Goal: Navigation & Orientation: Understand site structure

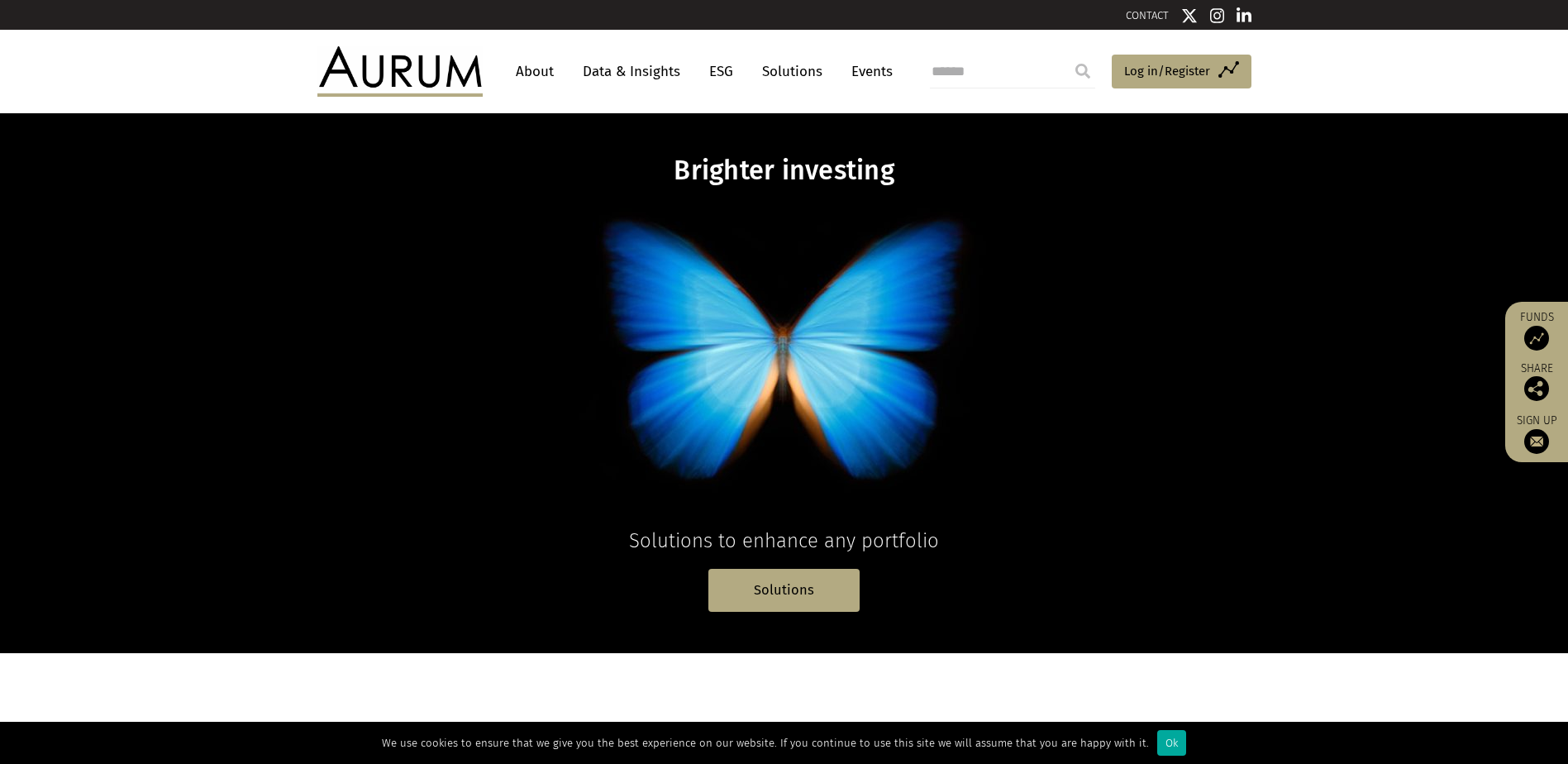
click at [537, 71] on link "About" at bounding box center [534, 71] width 55 height 31
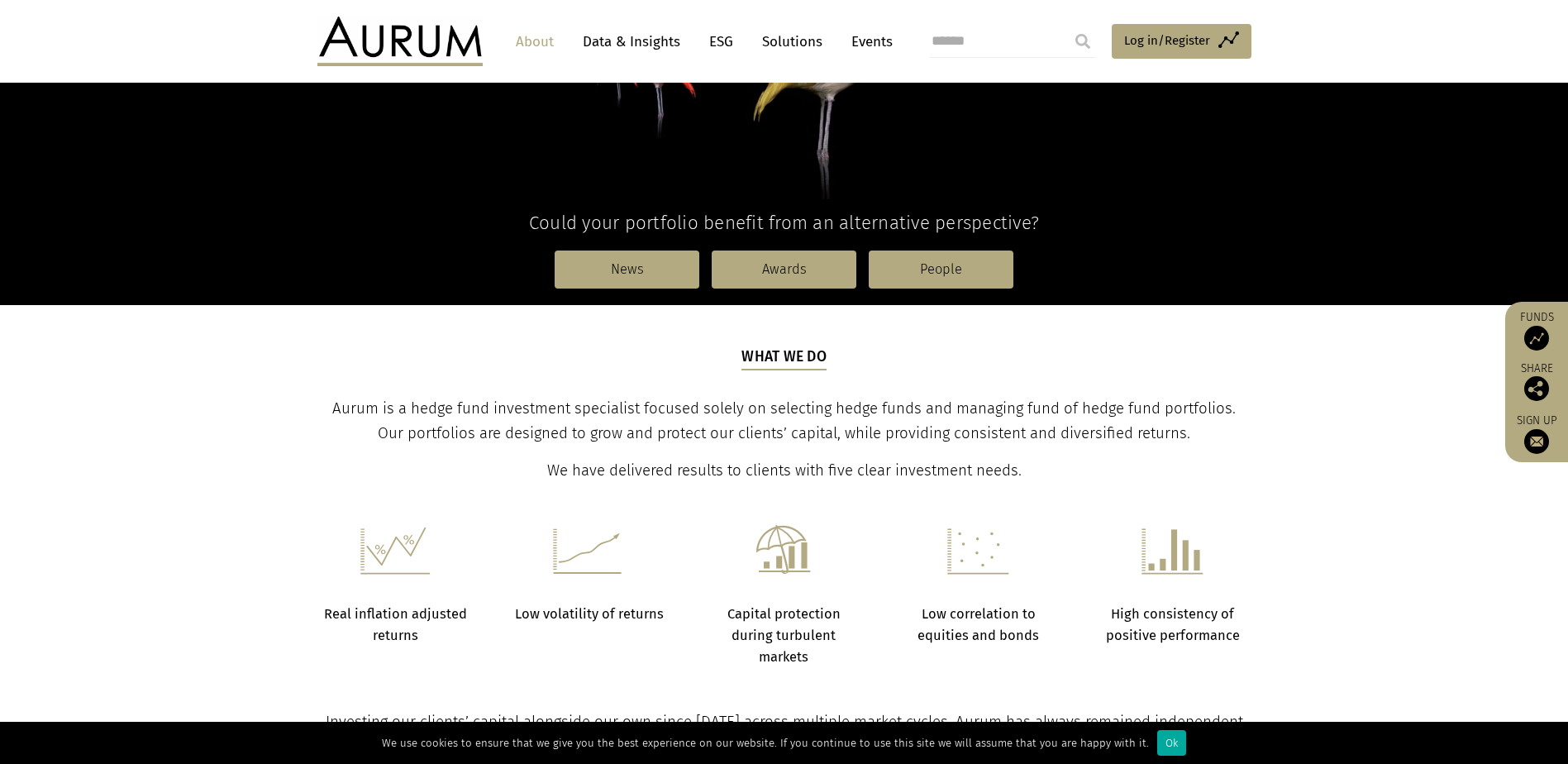
scroll to position [414, 0]
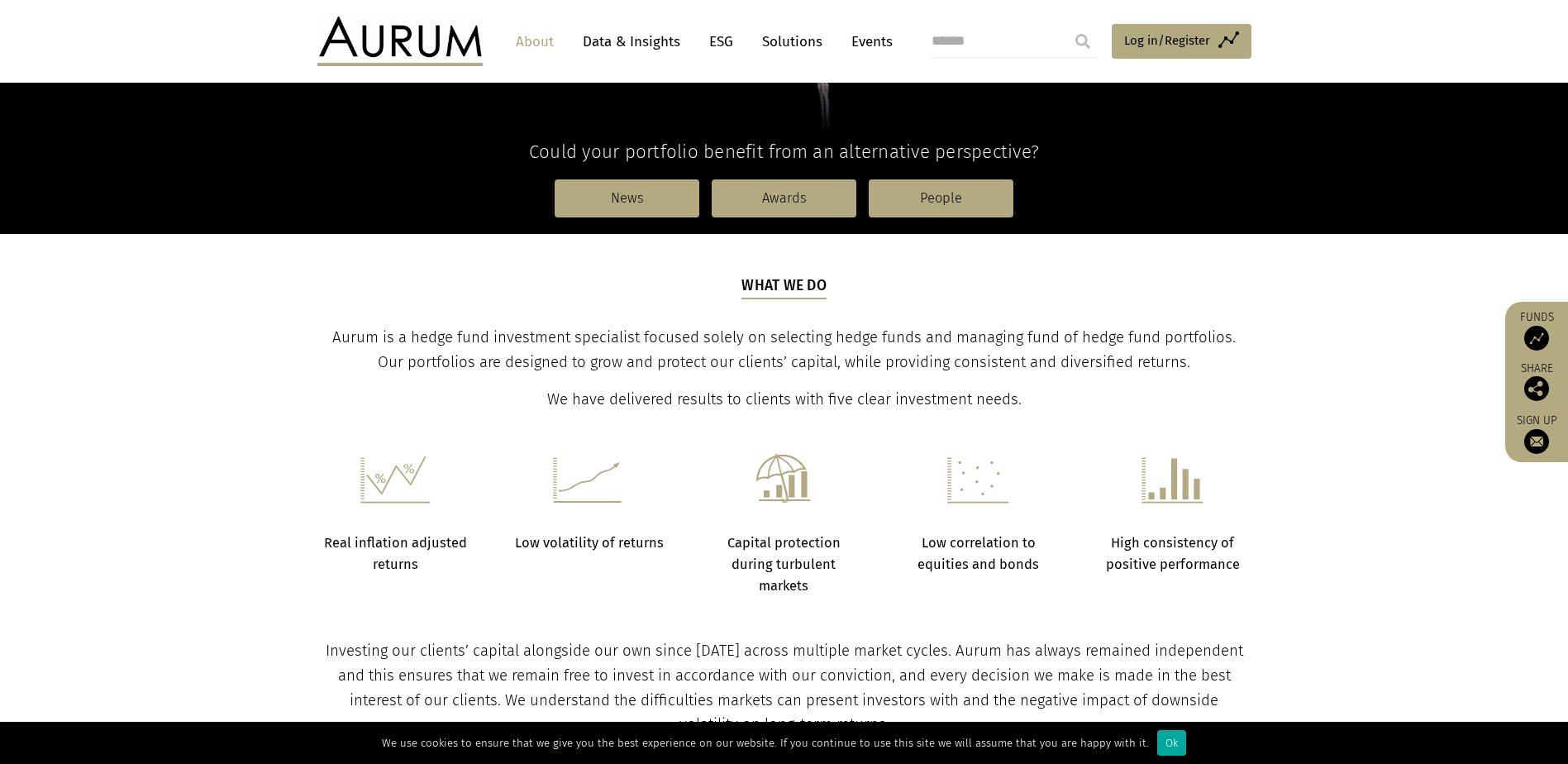
click at [622, 32] on link "Data & Insights" at bounding box center [631, 41] width 114 height 31
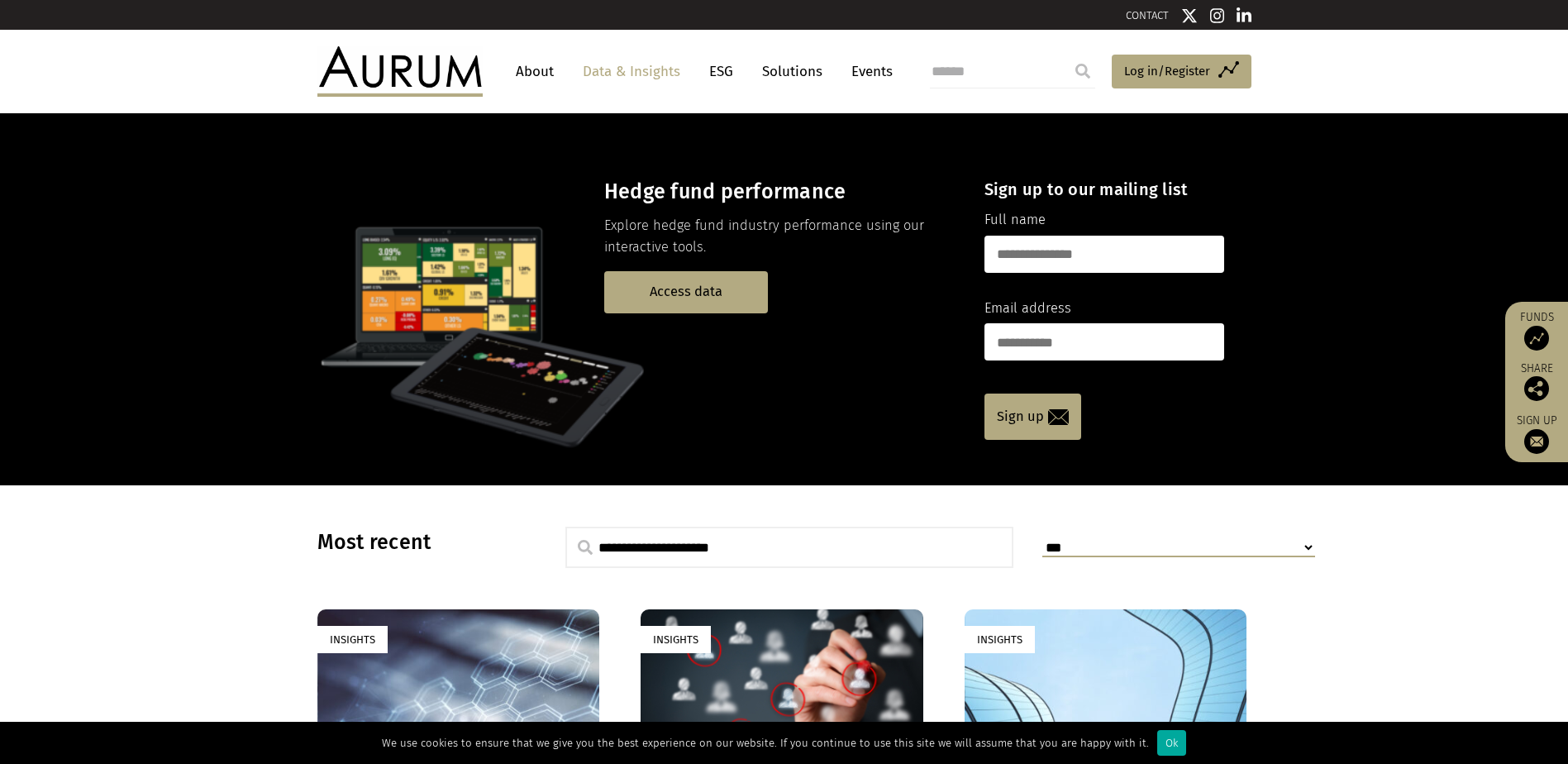
click at [801, 65] on link "Solutions" at bounding box center [792, 71] width 77 height 31
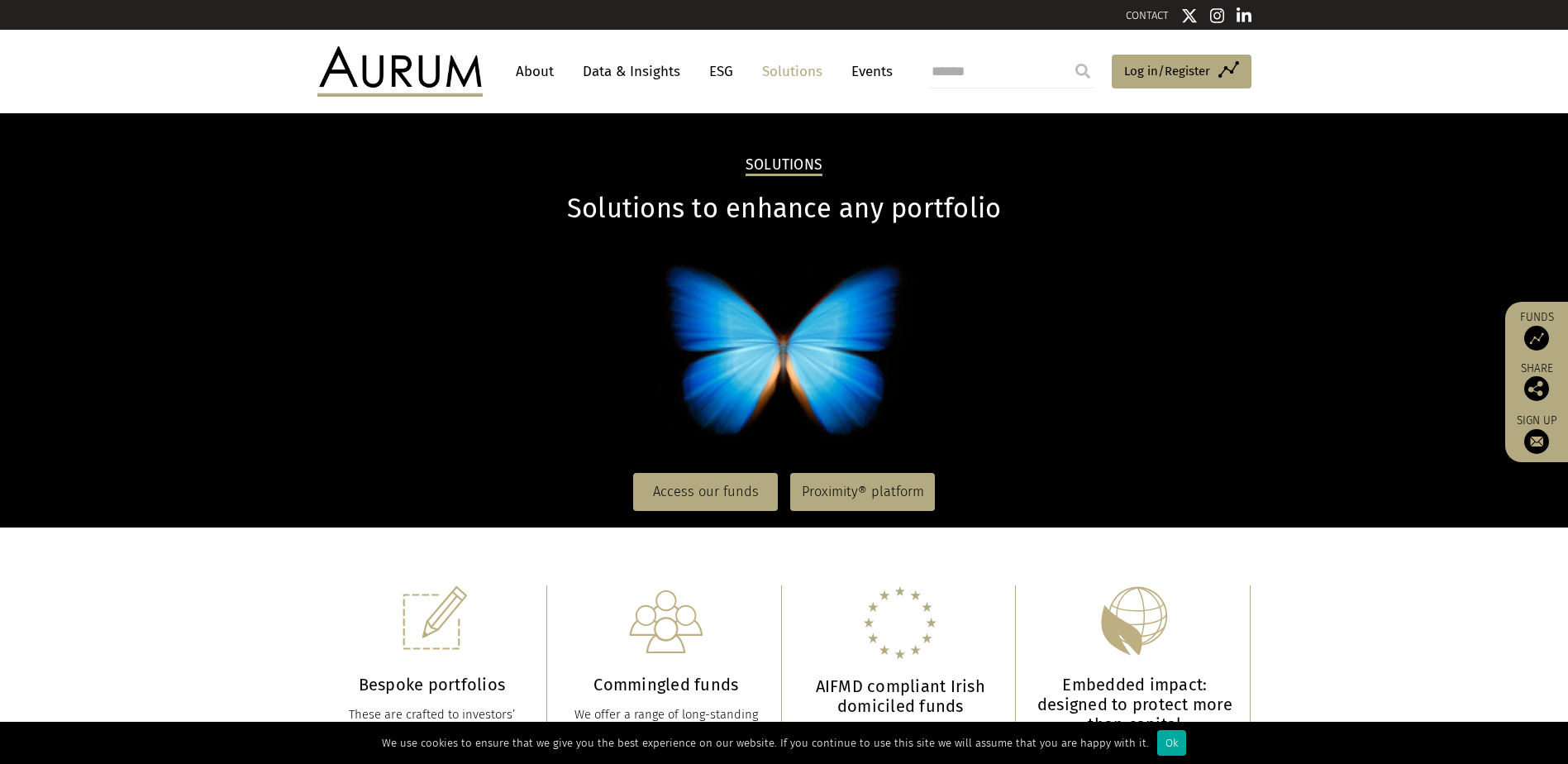
click at [639, 70] on link "Data & Insights" at bounding box center [631, 71] width 114 height 31
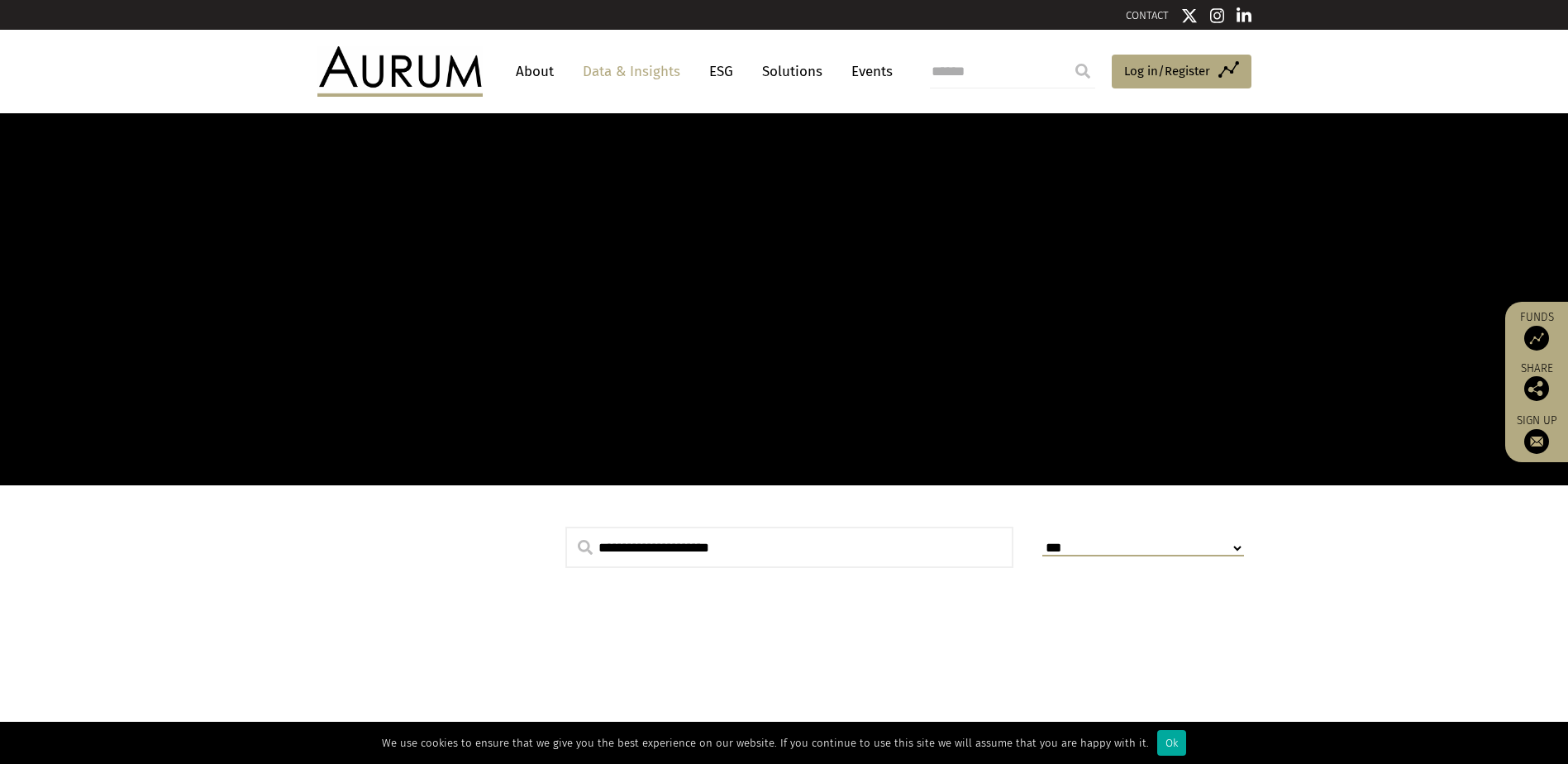
click at [532, 68] on link "About" at bounding box center [534, 71] width 55 height 31
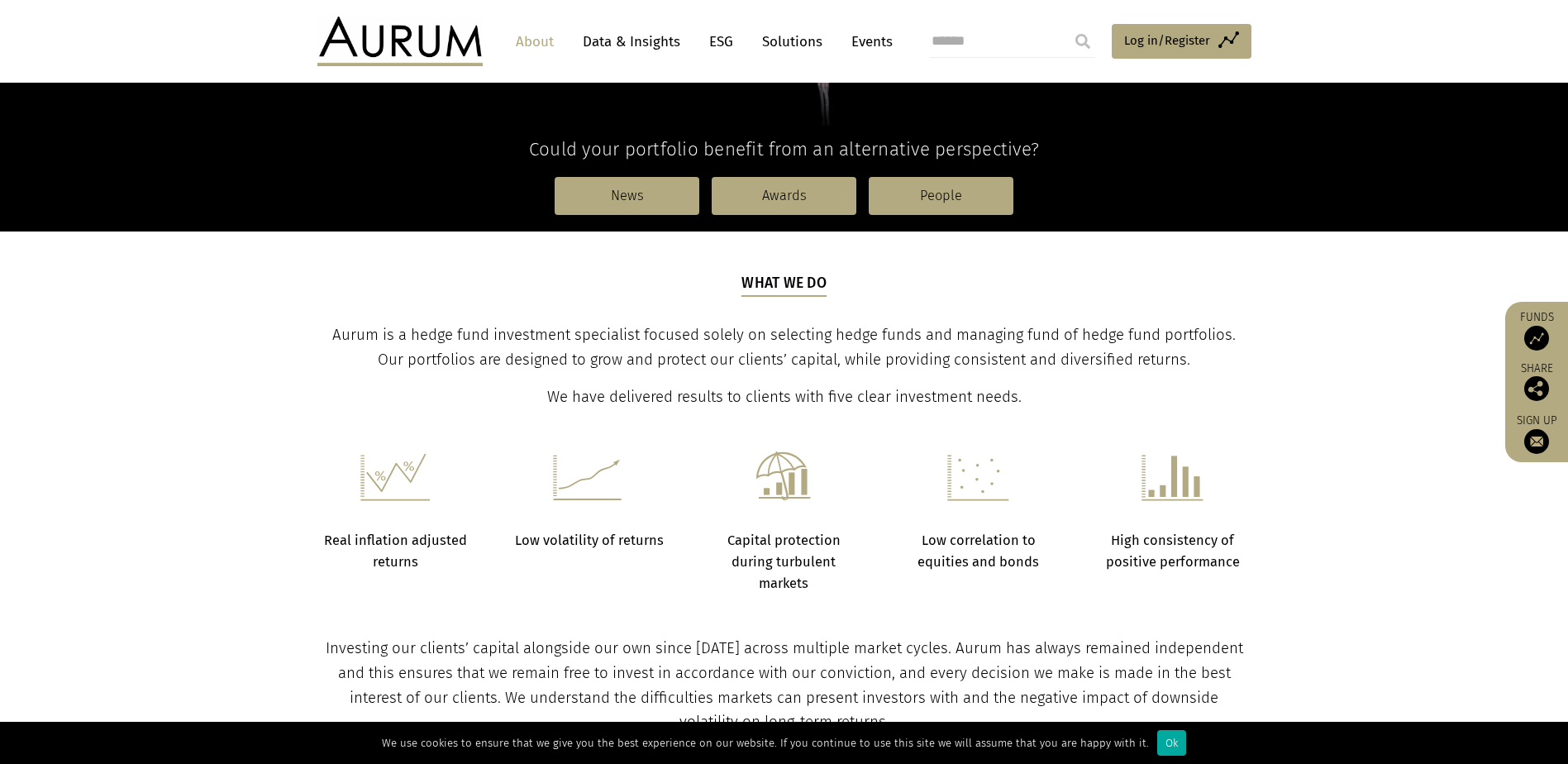
scroll to position [414, 0]
